Goal: Task Accomplishment & Management: Use online tool/utility

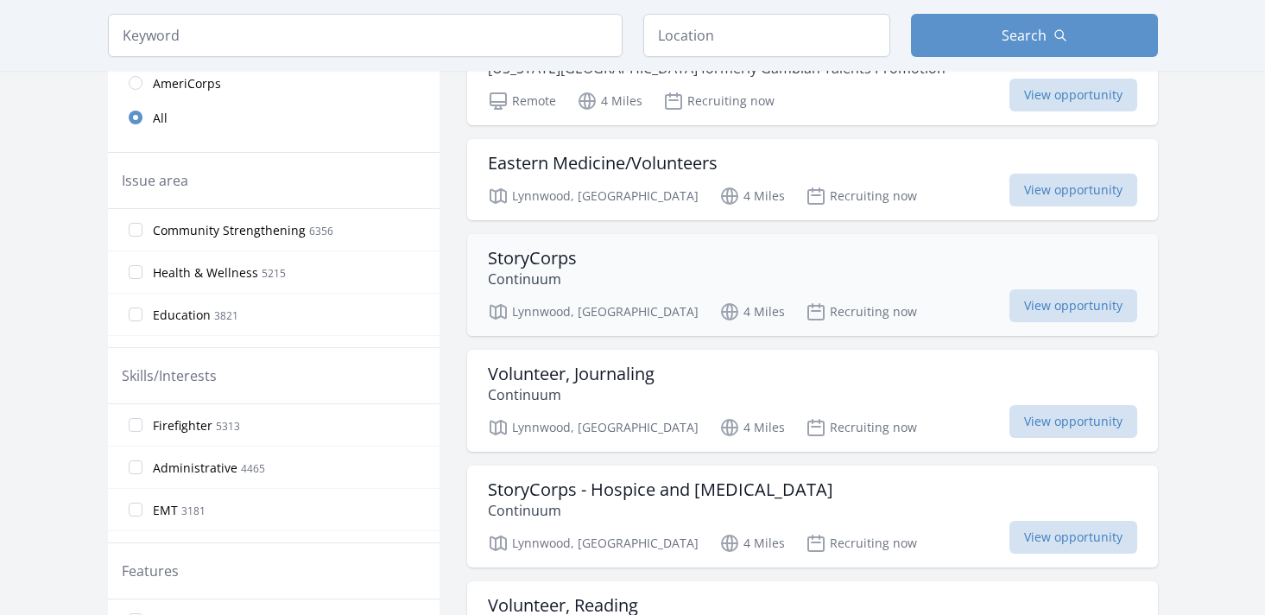
scroll to position [464, 0]
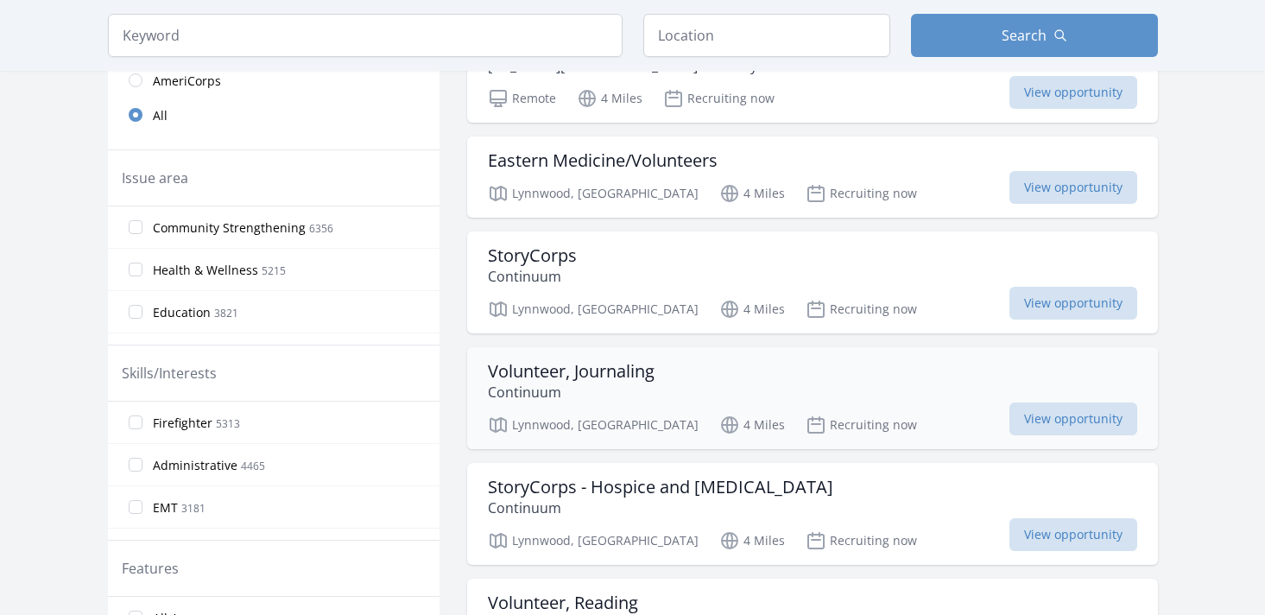
click at [537, 375] on h3 "Volunteer, Journaling" at bounding box center [571, 371] width 167 height 21
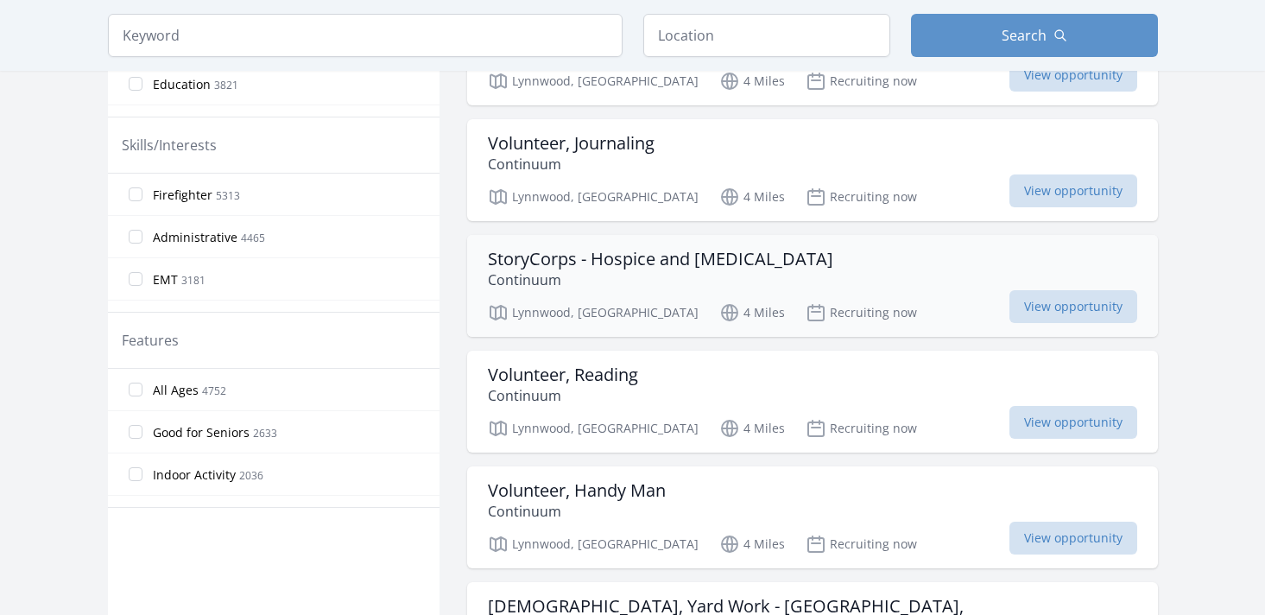
scroll to position [698, 0]
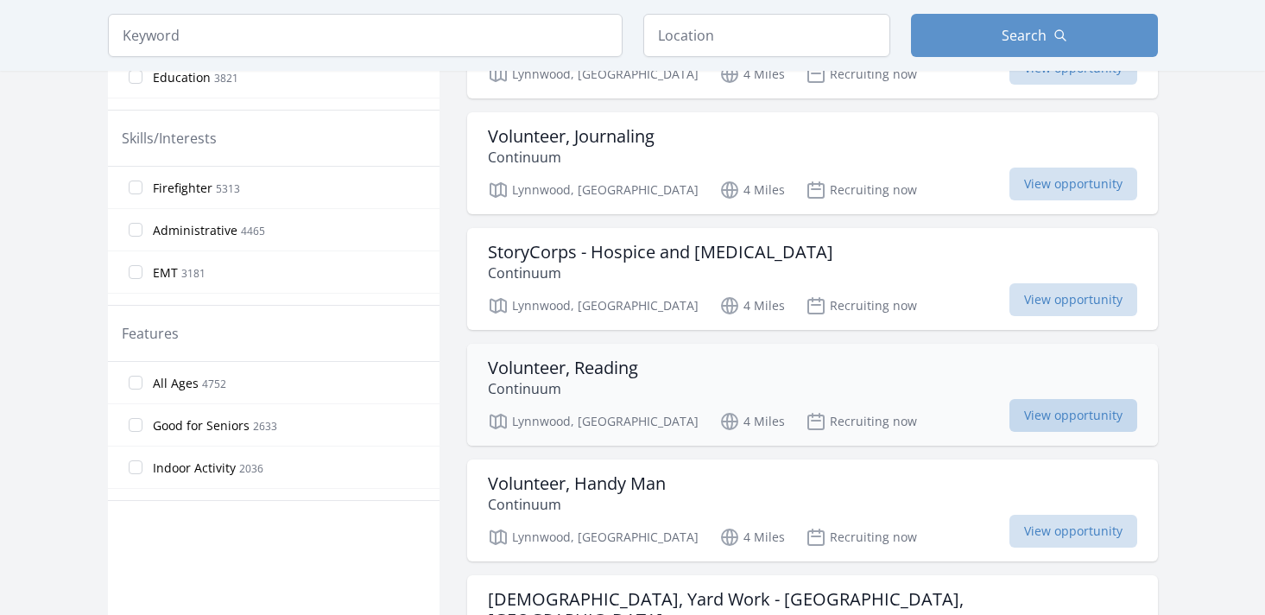
click at [1045, 419] on span "View opportunity" at bounding box center [1073, 415] width 128 height 33
click at [1047, 416] on span "View opportunity" at bounding box center [1073, 415] width 128 height 33
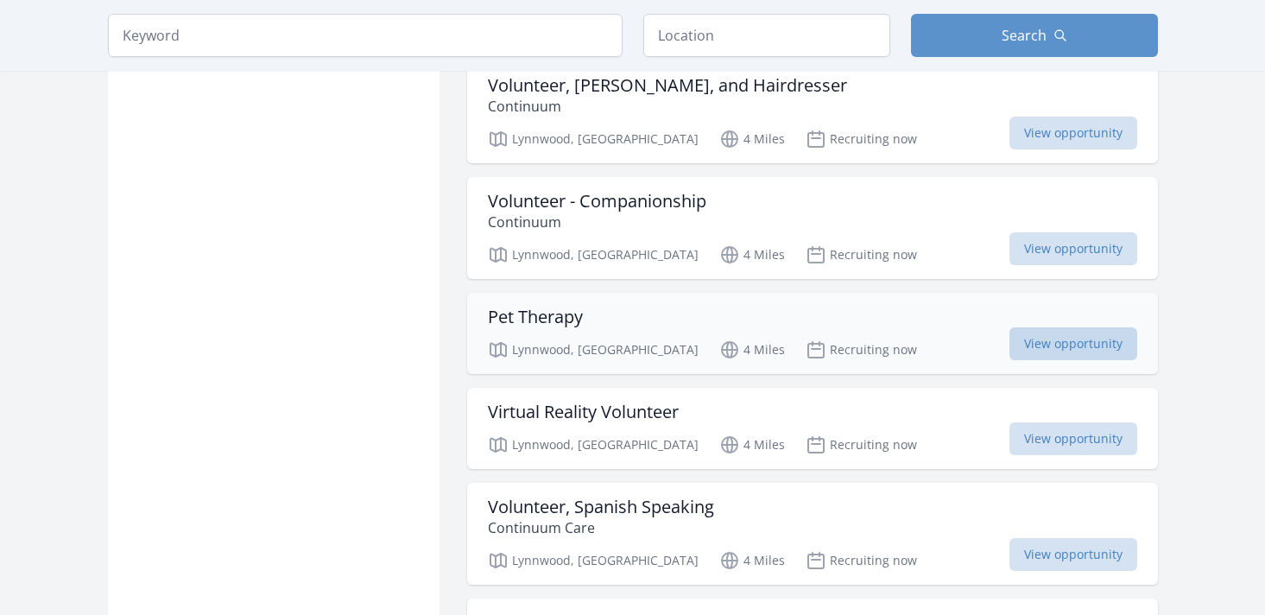
scroll to position [1581, 0]
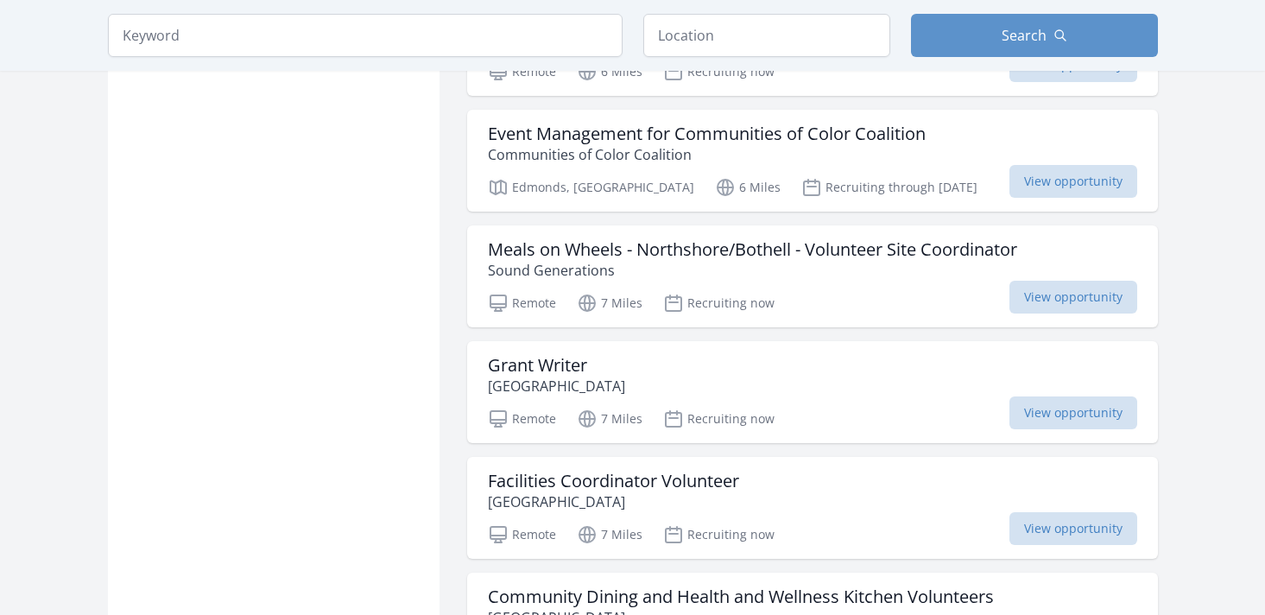
scroll to position [4137, 0]
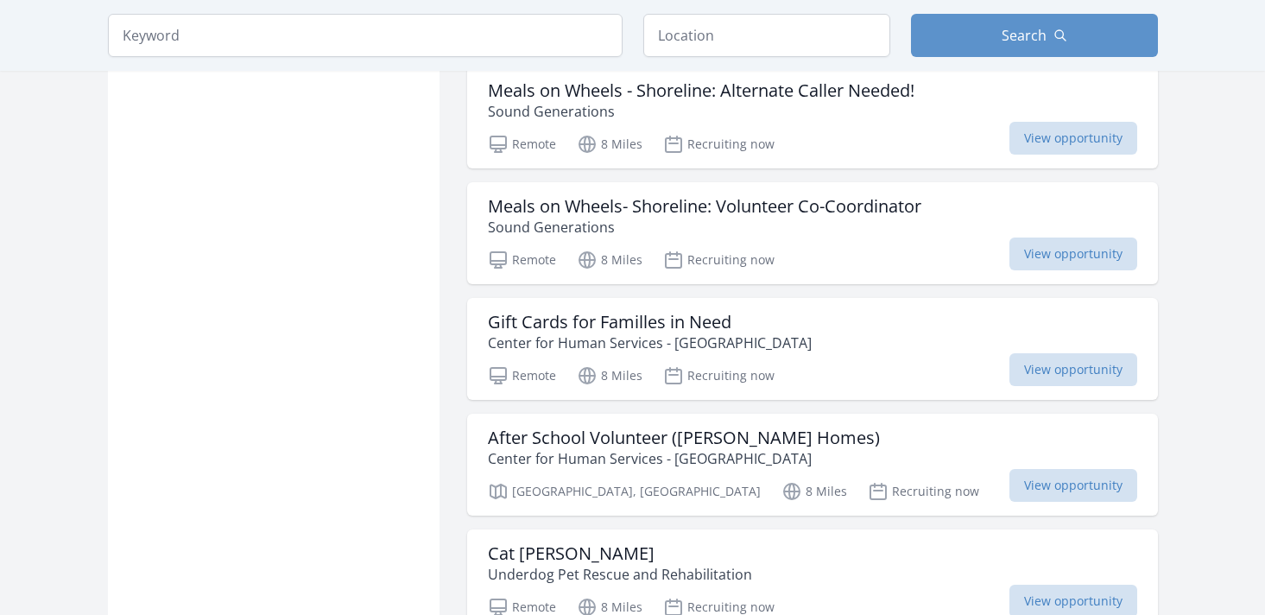
scroll to position [6519, 0]
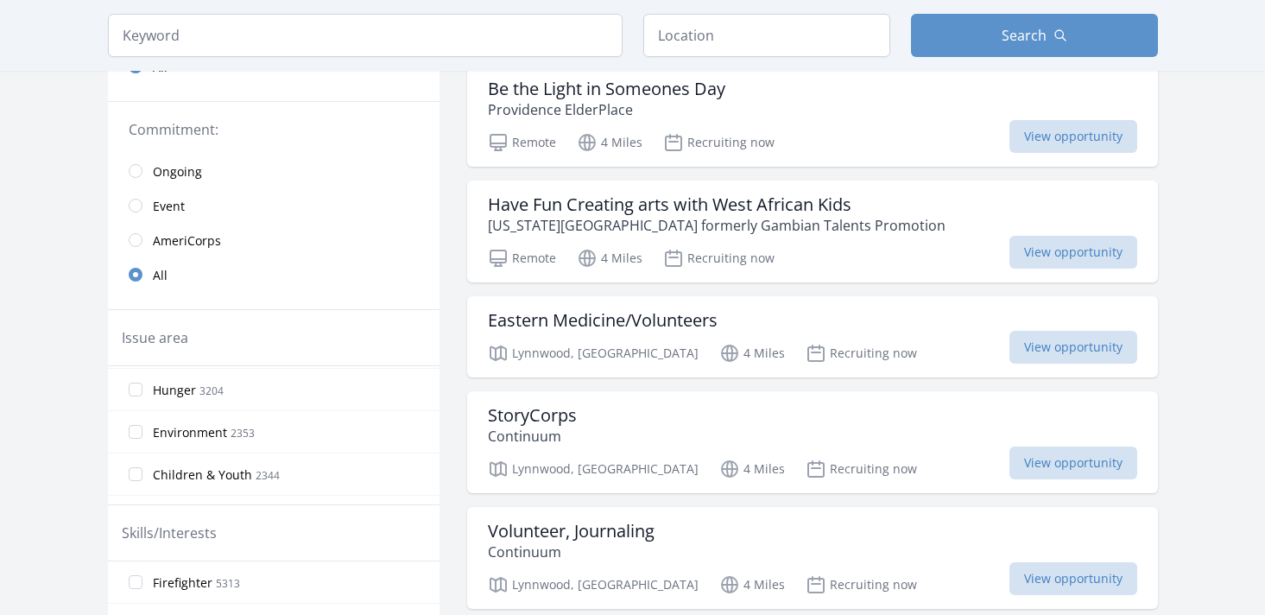
scroll to position [174, 0]
click at [138, 425] on input "Environment 2353" at bounding box center [136, 425] width 14 height 14
click at [132, 404] on input "Environment 2353" at bounding box center [136, 403] width 14 height 14
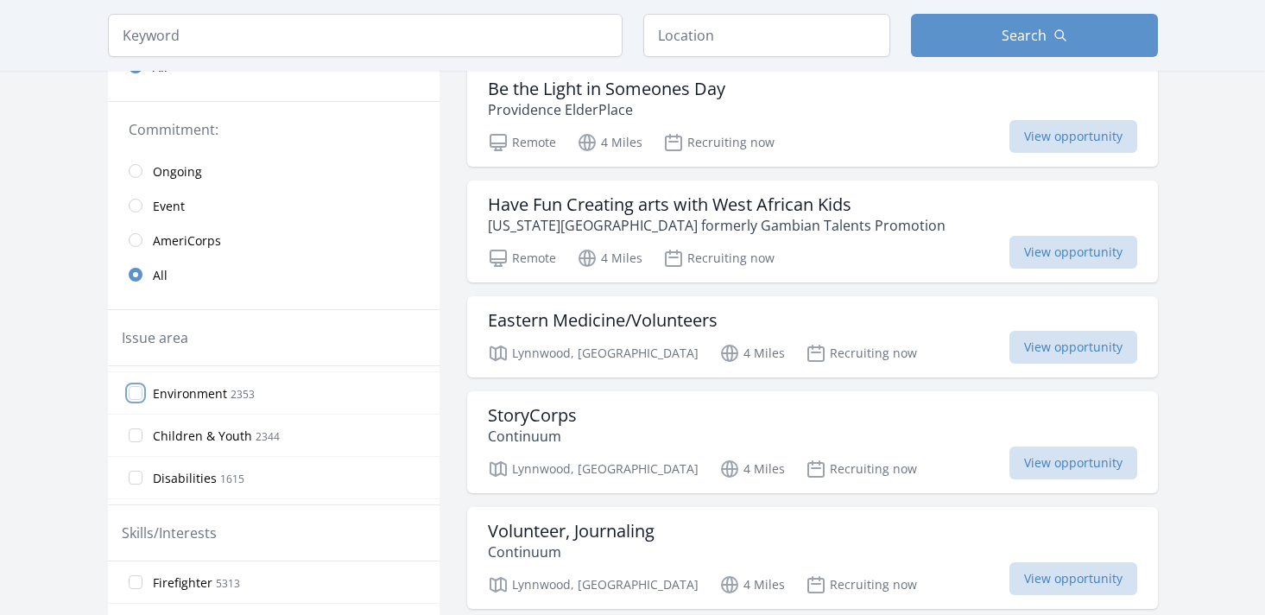
click at [136, 393] on input "Environment 2353" at bounding box center [136, 393] width 14 height 14
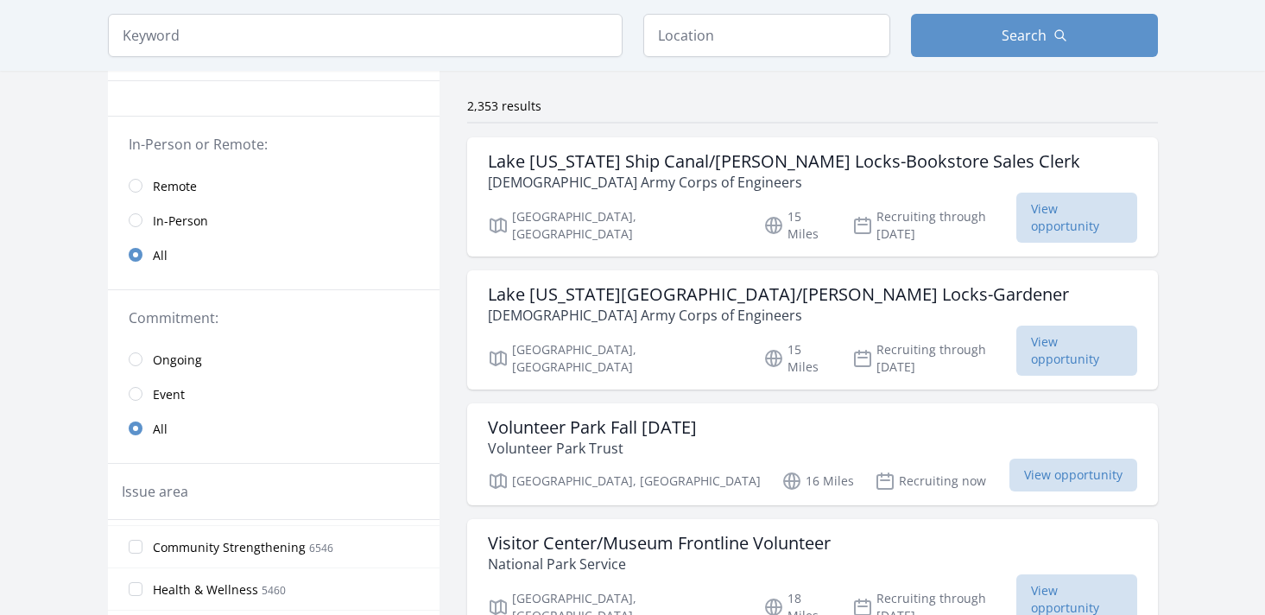
scroll to position [0, 0]
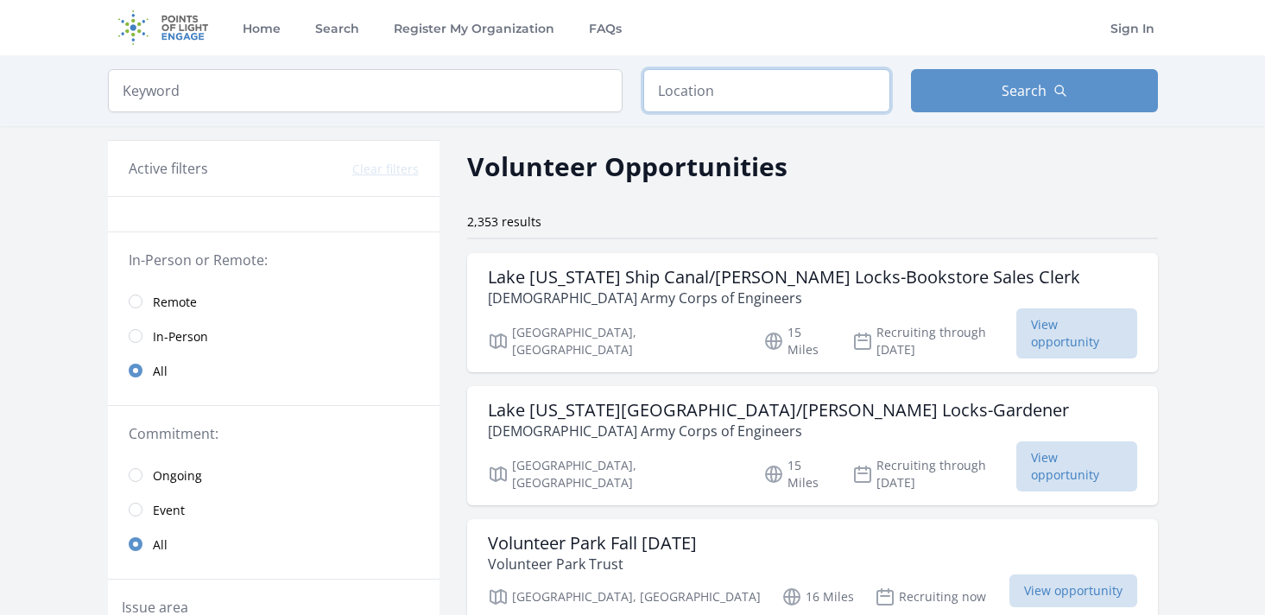
click at [743, 107] on input "text" at bounding box center [766, 90] width 247 height 43
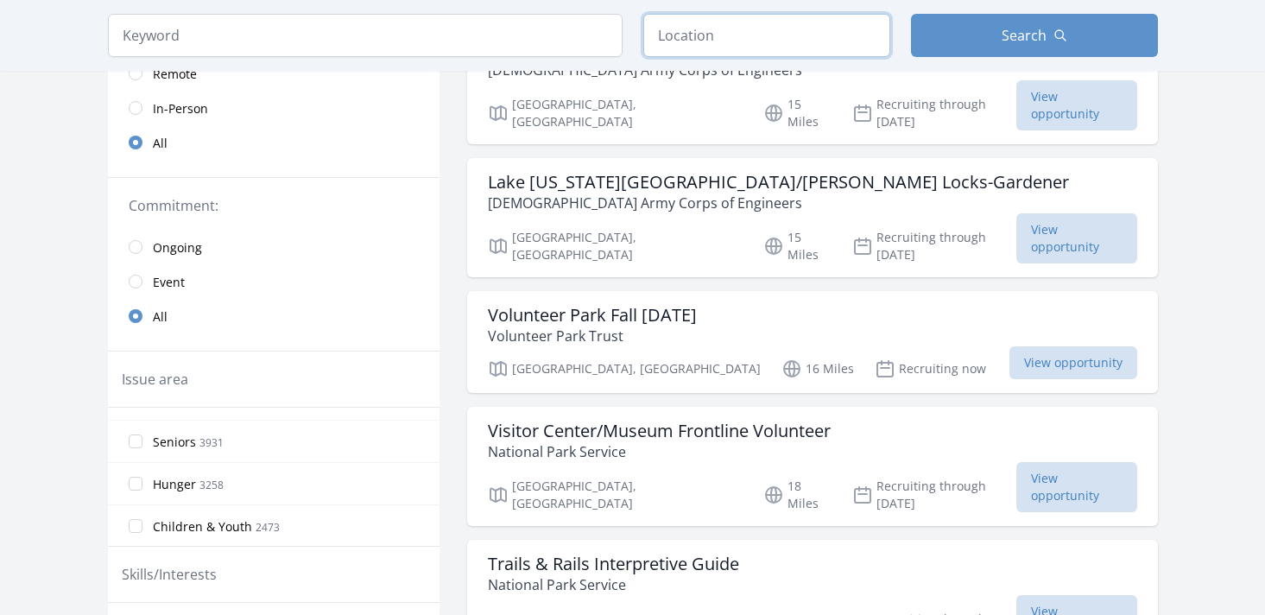
scroll to position [164, 0]
click at [139, 472] on input "Hunger 3258" at bounding box center [136, 476] width 14 height 14
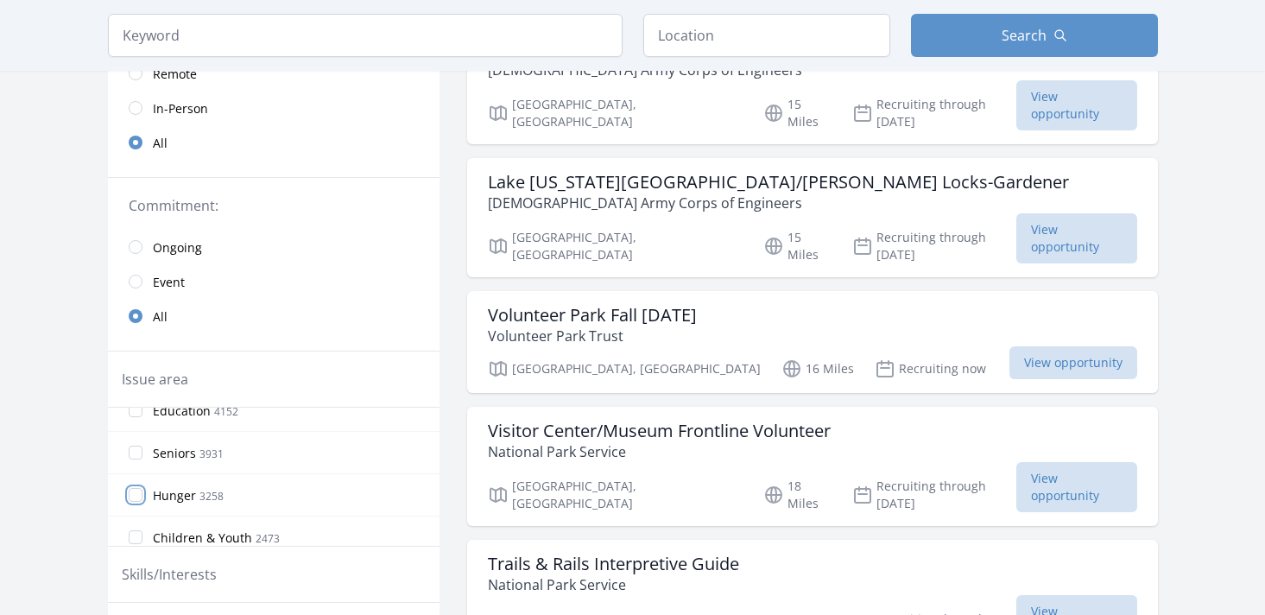
click at [132, 496] on input "Hunger 3258" at bounding box center [136, 495] width 14 height 14
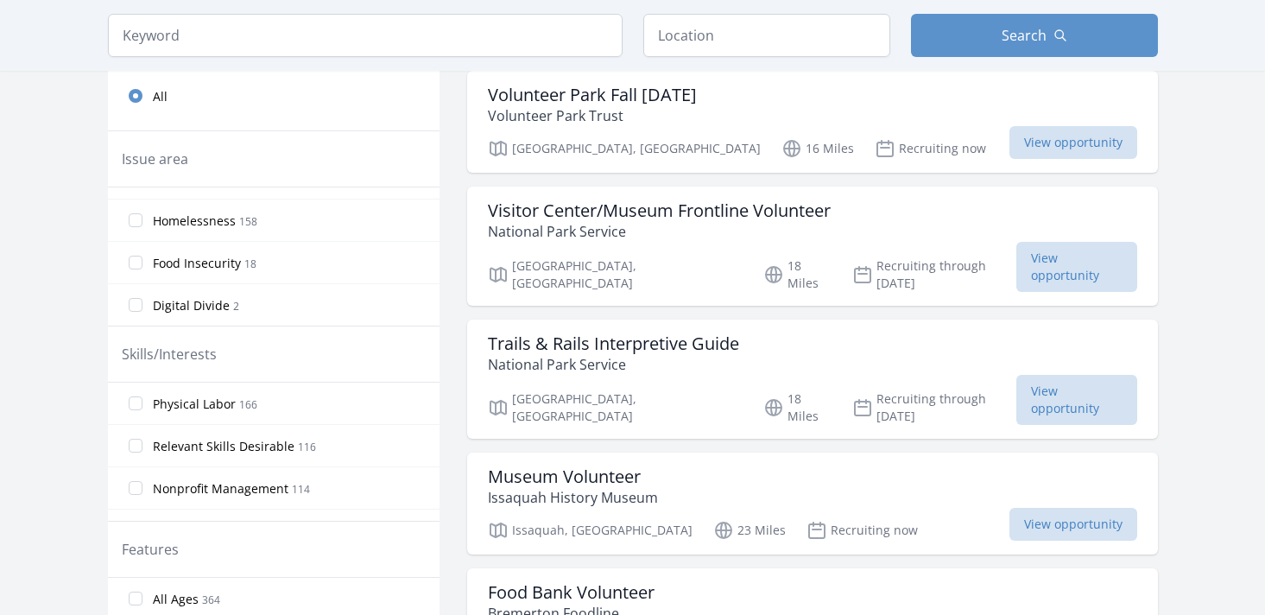
scroll to position [455, 0]
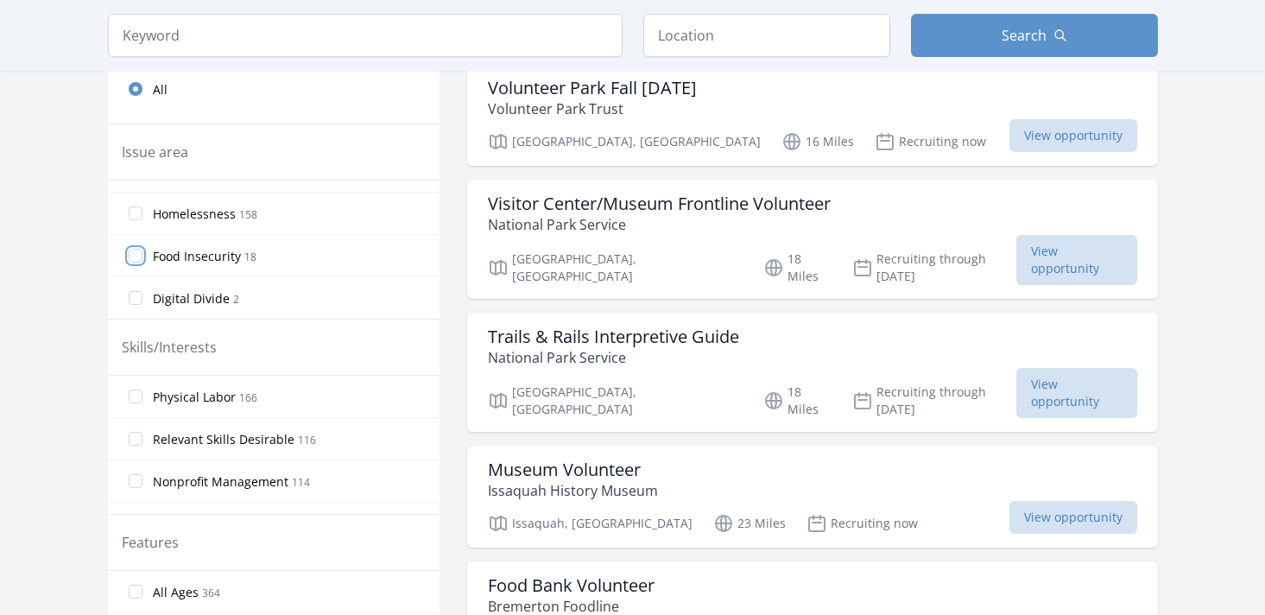
click at [135, 259] on input "Food Insecurity 18" at bounding box center [136, 256] width 14 height 14
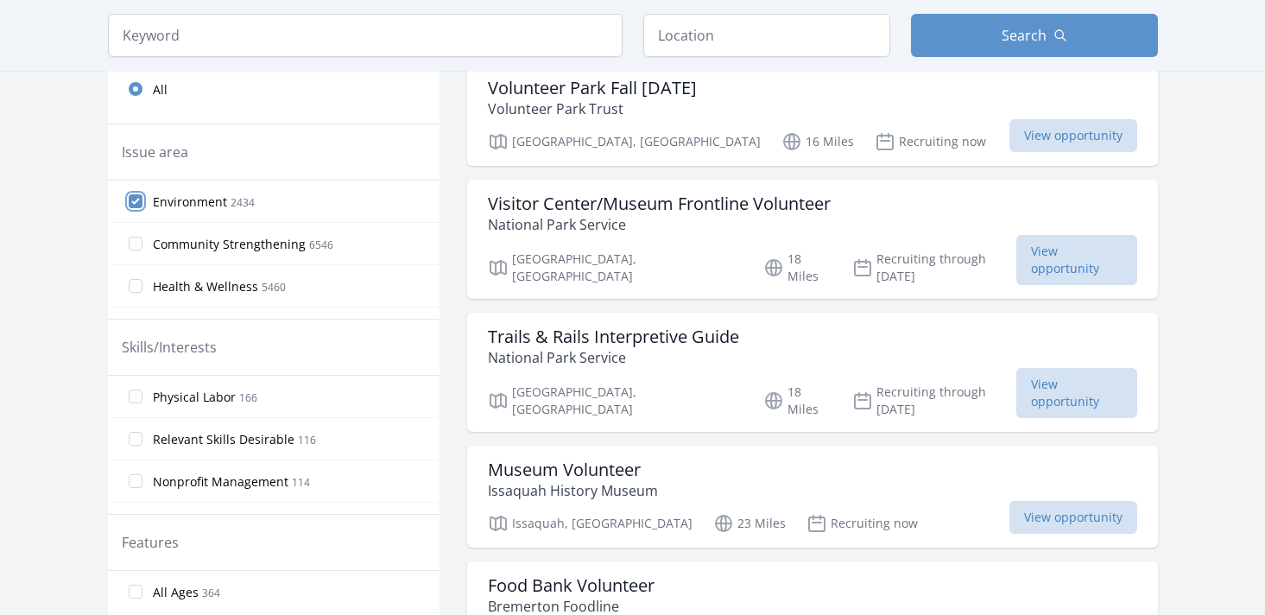
click at [139, 200] on input "Environment 2434" at bounding box center [136, 201] width 14 height 14
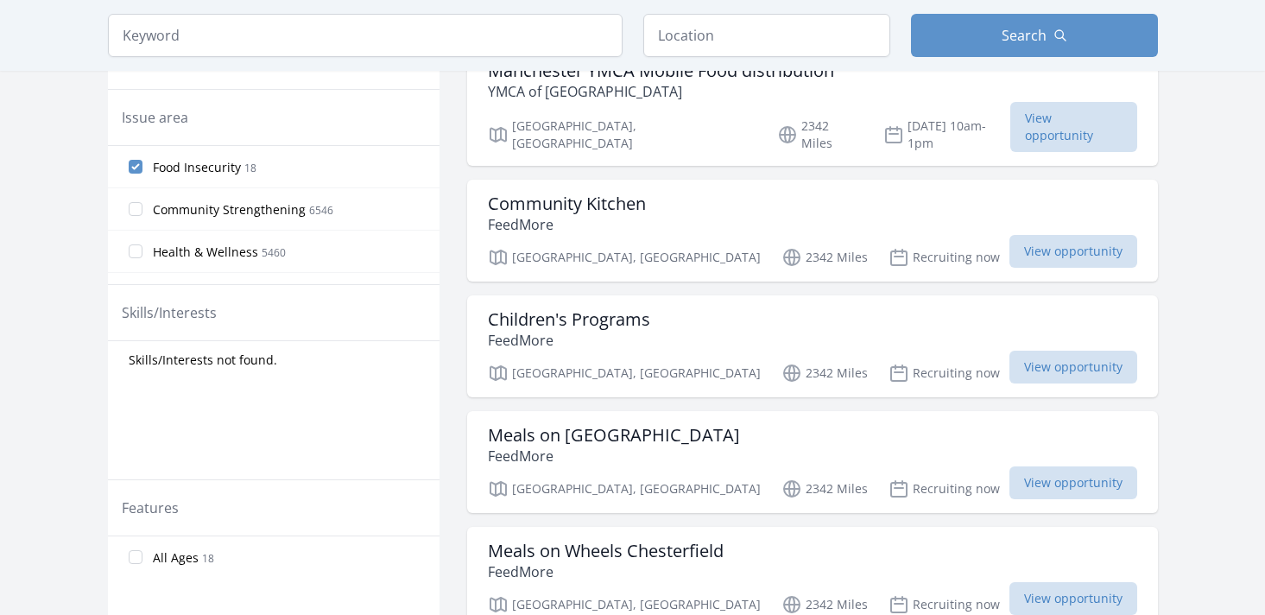
scroll to position [420, 0]
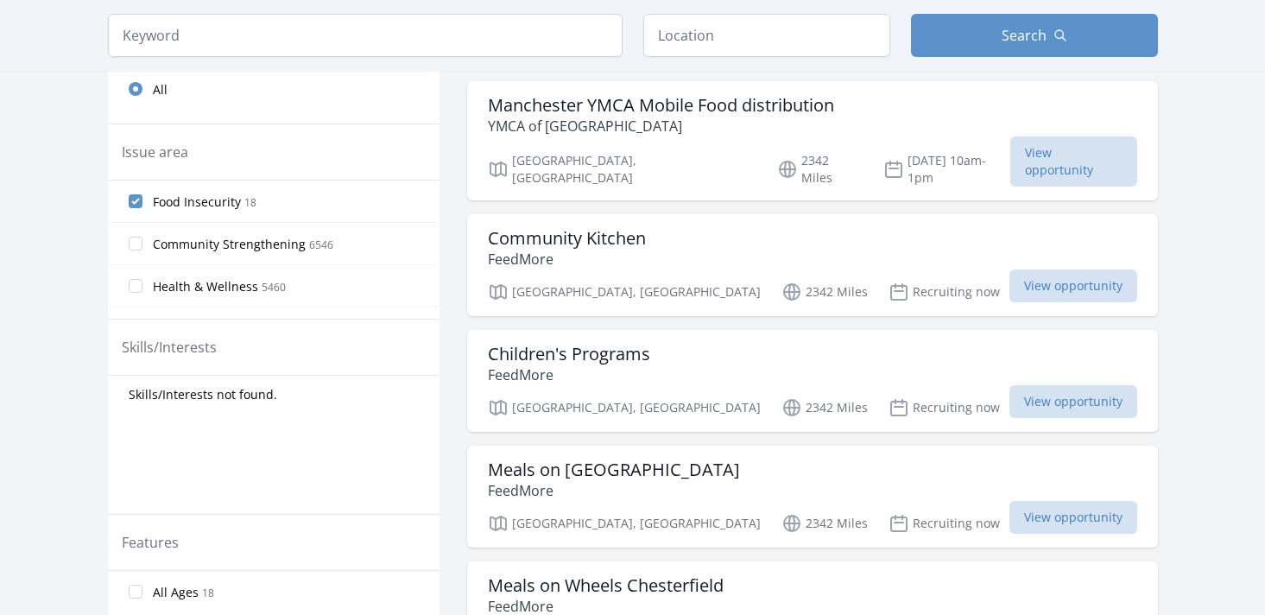
click at [139, 200] on input "Food Insecurity 18" at bounding box center [136, 201] width 14 height 14
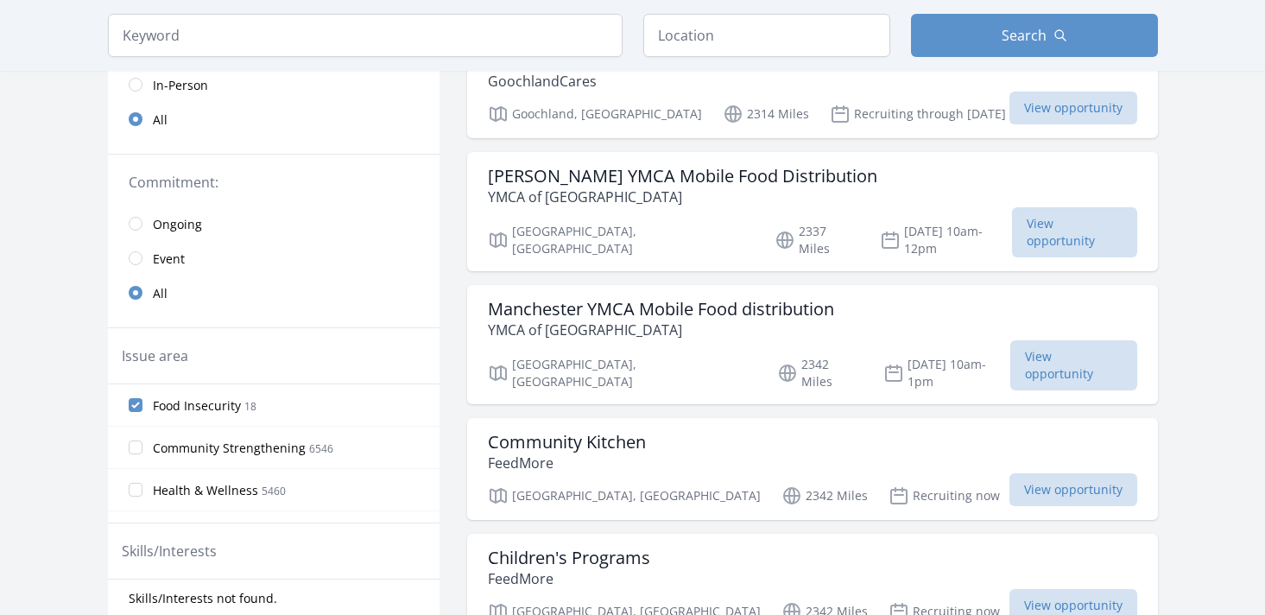
scroll to position [0, 0]
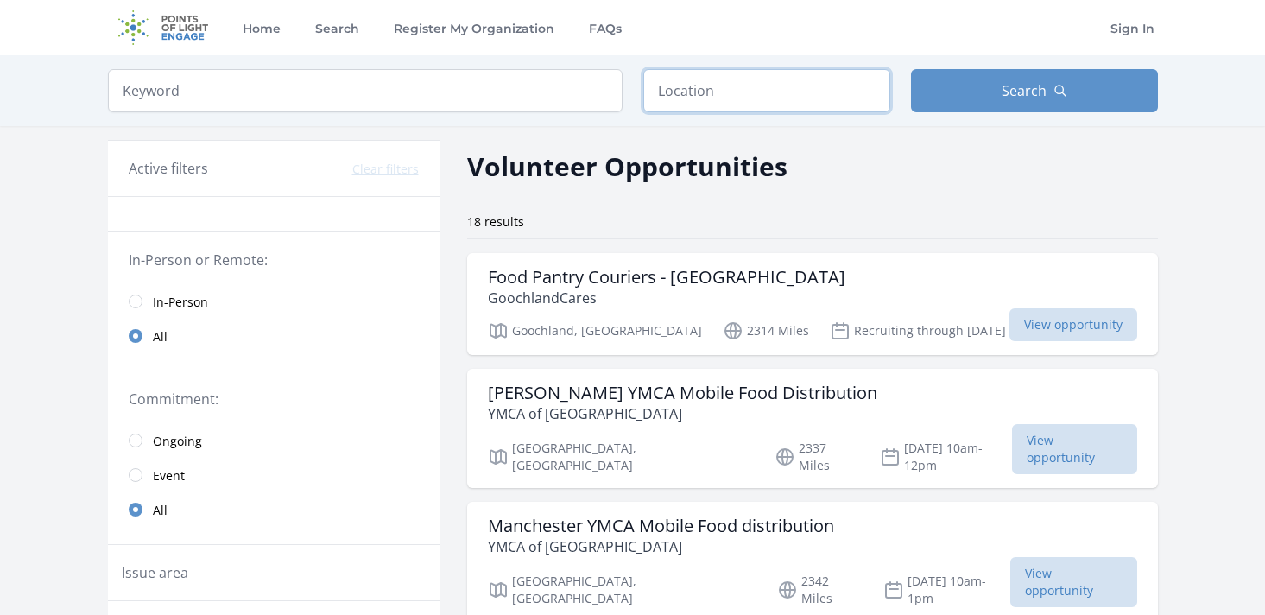
click at [690, 91] on input "text" at bounding box center [766, 90] width 247 height 43
type input "[GEOGRAPHIC_DATA], [GEOGRAPHIC_DATA], [GEOGRAPHIC_DATA]"
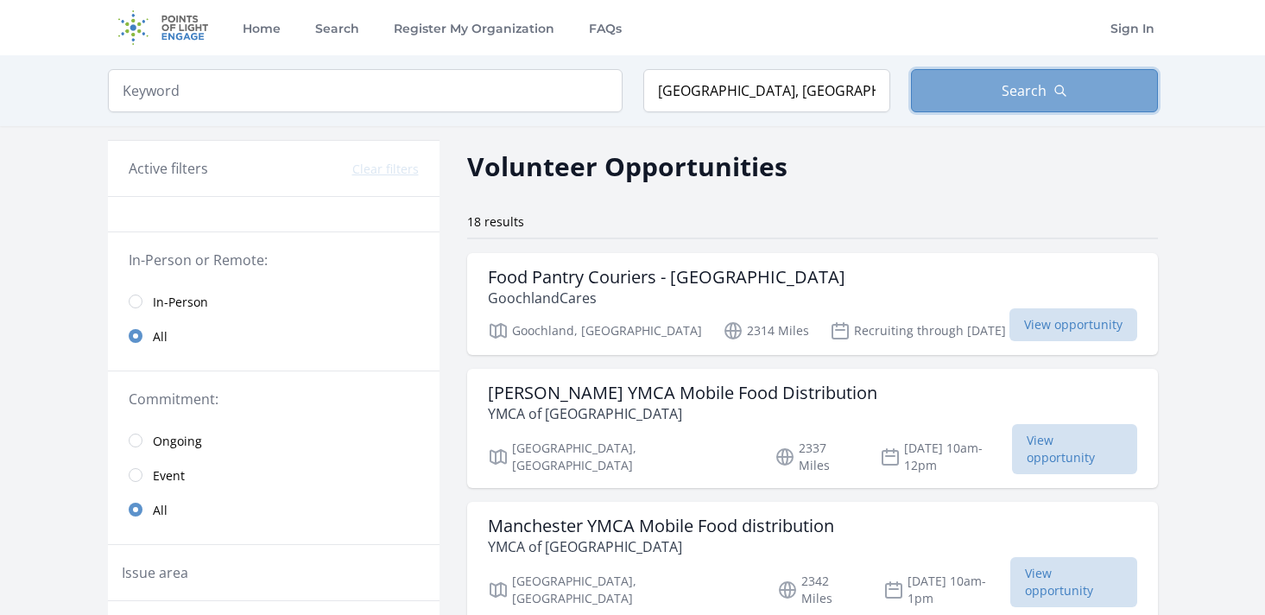
click at [940, 102] on button "Search" at bounding box center [1034, 90] width 247 height 43
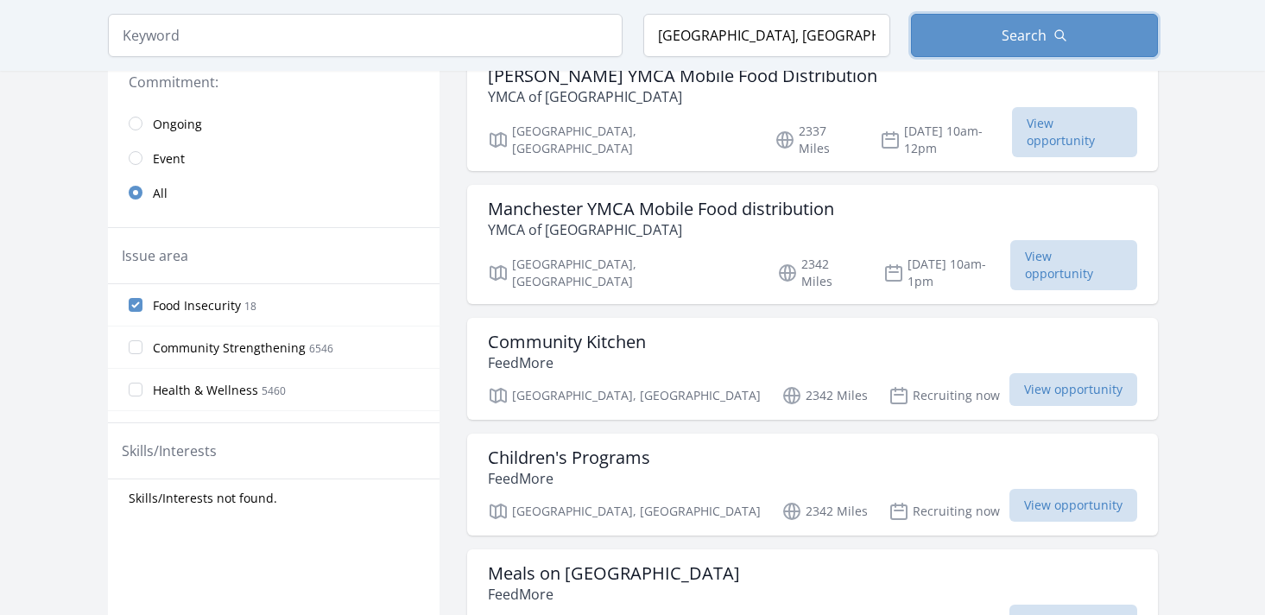
scroll to position [323, 0]
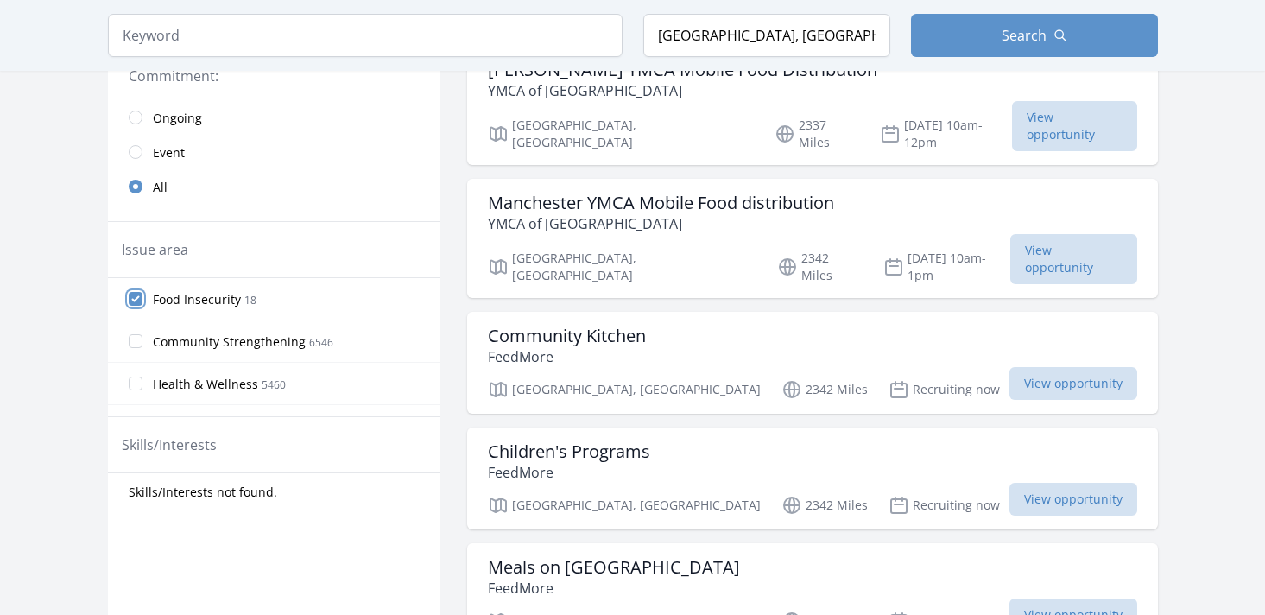
click at [138, 295] on input "Food Insecurity 18" at bounding box center [136, 299] width 14 height 14
click at [142, 300] on label "Food Insecurity 18" at bounding box center [274, 298] width 332 height 35
click at [142, 300] on input "Food Insecurity 18" at bounding box center [136, 299] width 14 height 14
click at [139, 304] on input "Food Insecurity 18" at bounding box center [136, 299] width 14 height 14
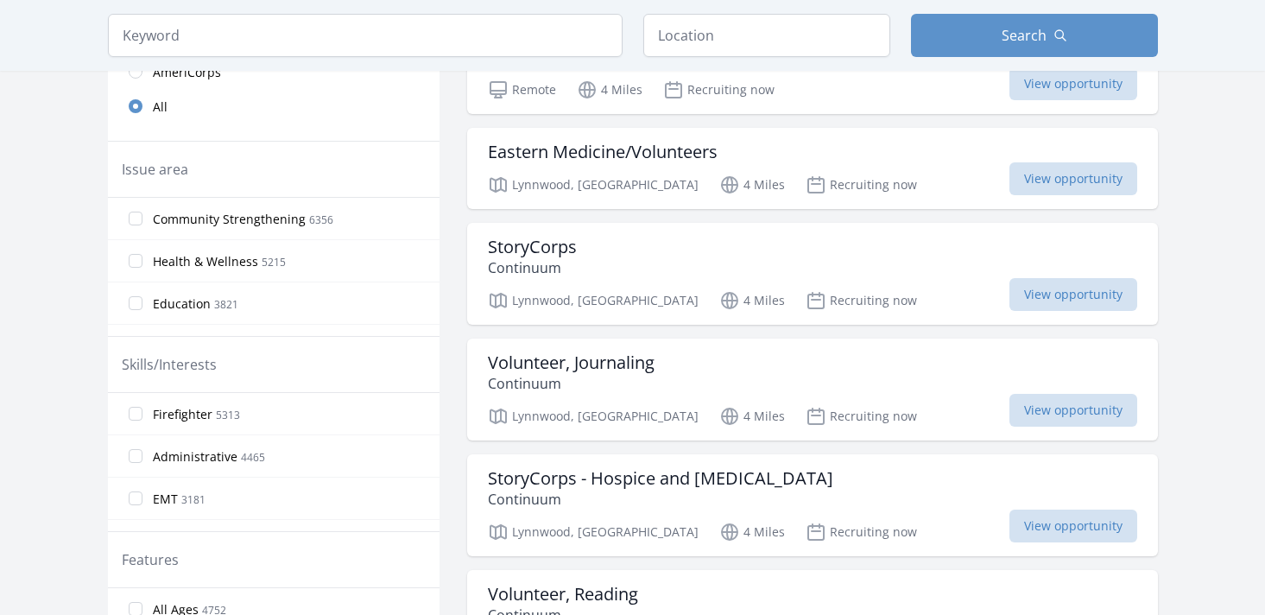
scroll to position [474, 0]
click at [792, 378] on div "Volunteer, Journaling Continuum" at bounding box center [812, 371] width 649 height 41
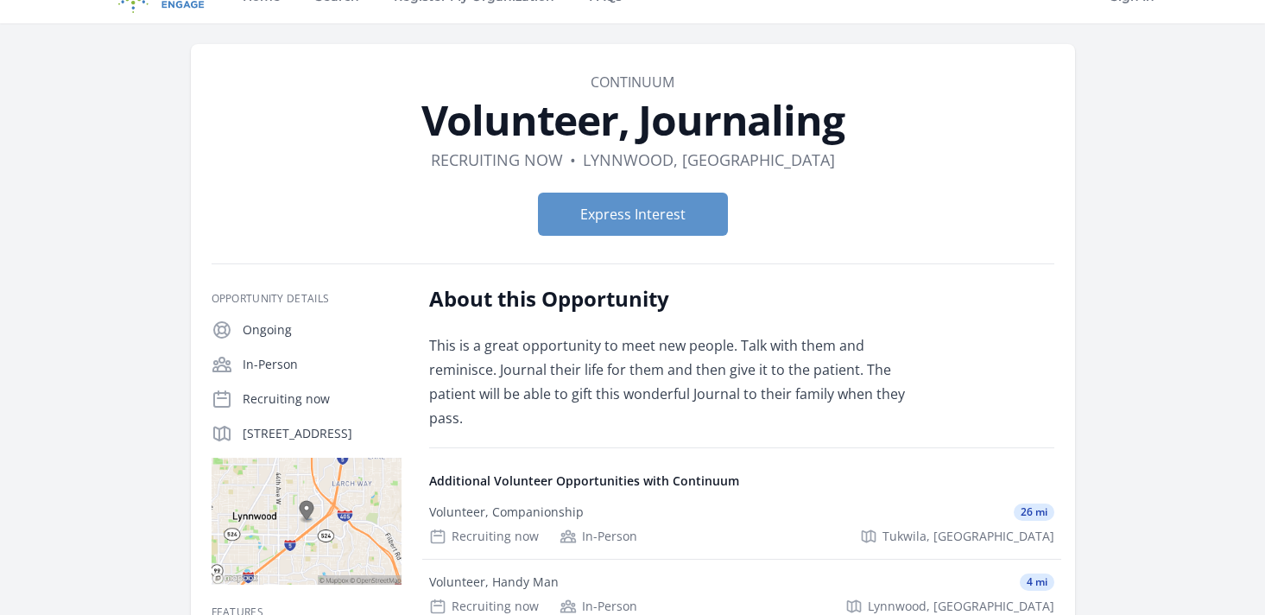
scroll to position [25, 0]
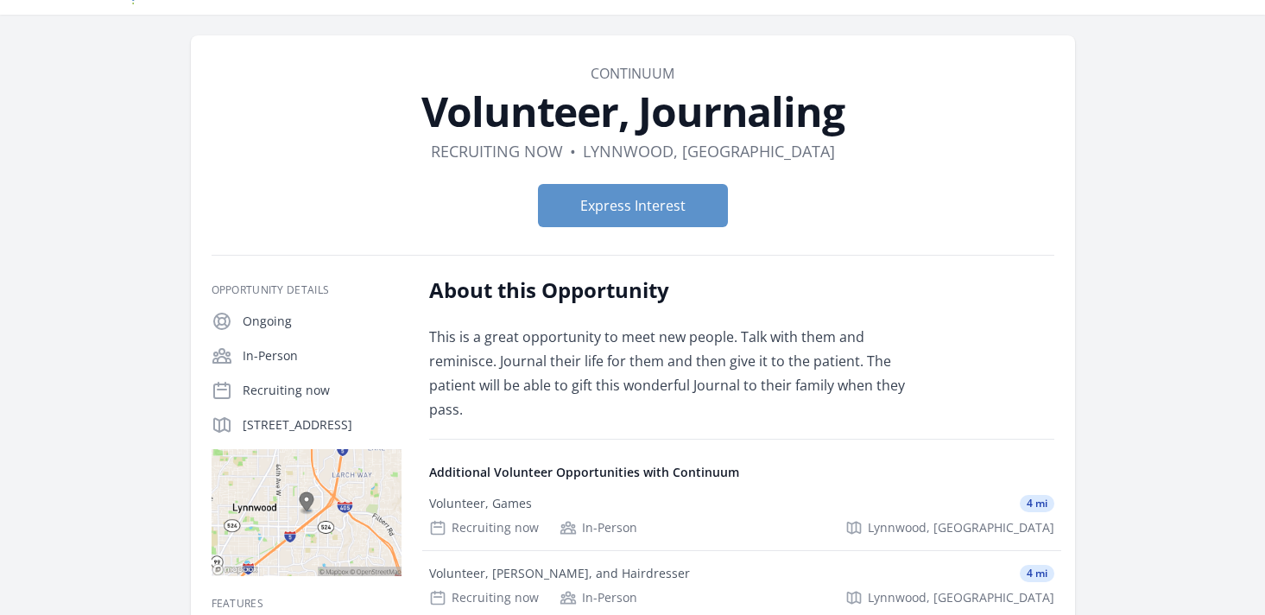
scroll to position [27, 0]
